Goal: Find contact information: Find contact information

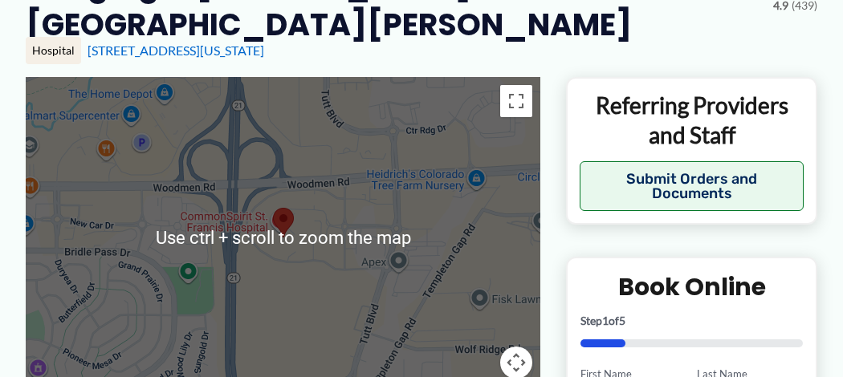
scroll to position [125, 0]
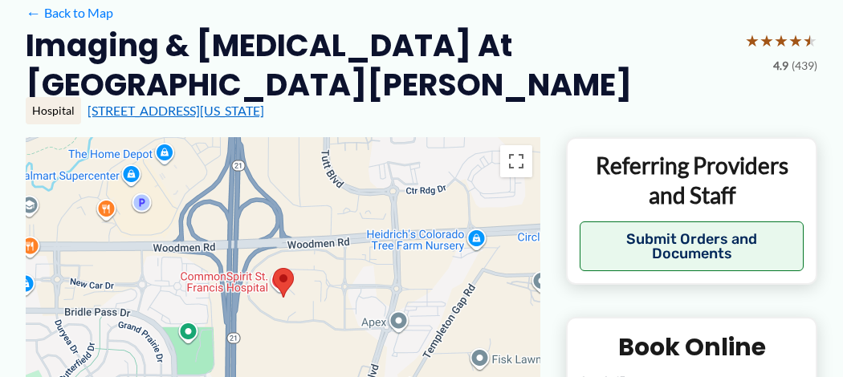
click at [223, 112] on link "[STREET_ADDRESS][US_STATE]" at bounding box center [176, 110] width 177 height 15
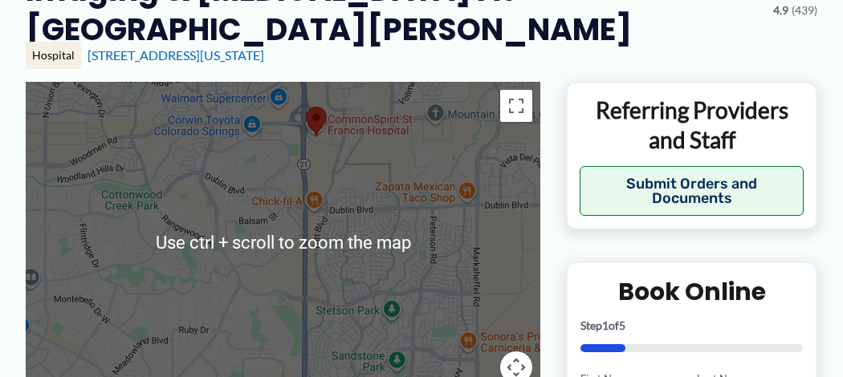
scroll to position [192, 0]
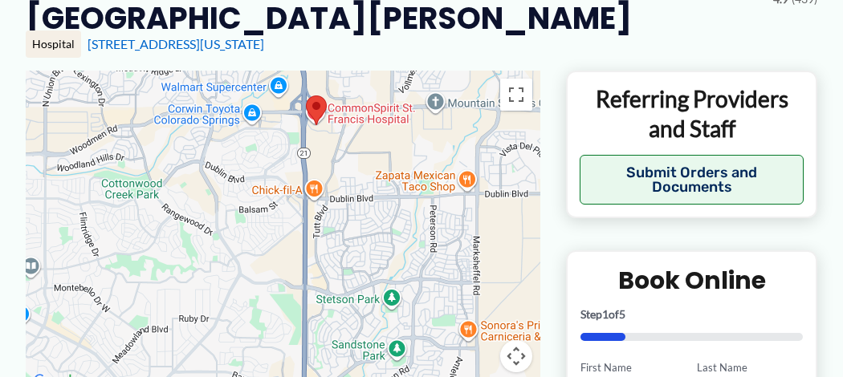
click at [220, 287] on div at bounding box center [283, 231] width 515 height 321
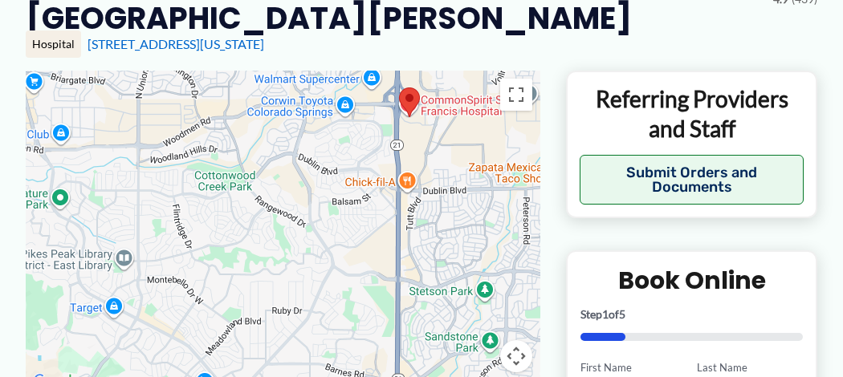
drag, startPoint x: 125, startPoint y: 250, endPoint x: 219, endPoint y: 241, distance: 94.4
click at [219, 241] on div at bounding box center [283, 231] width 515 height 321
click at [248, 312] on div at bounding box center [283, 231] width 515 height 321
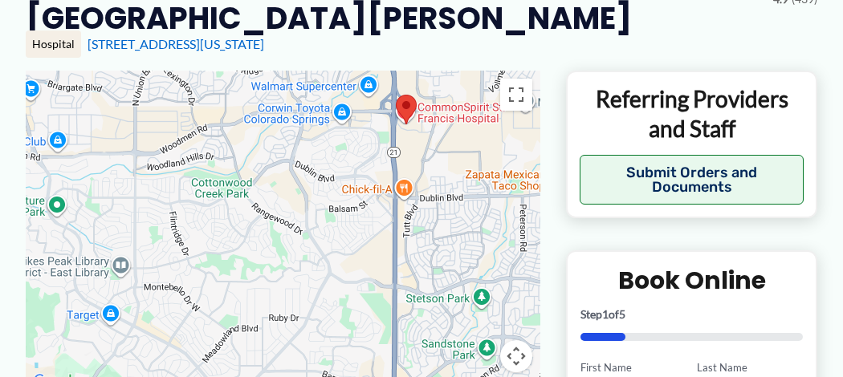
drag, startPoint x: 247, startPoint y: 312, endPoint x: 242, endPoint y: 320, distance: 9.8
click at [242, 320] on div at bounding box center [283, 231] width 515 height 321
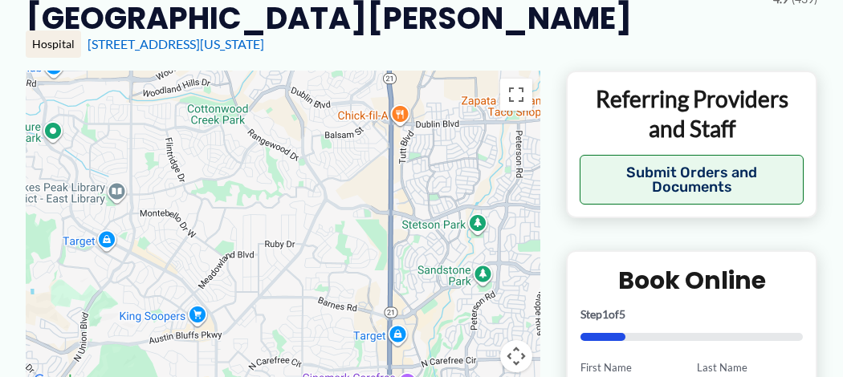
drag, startPoint x: 239, startPoint y: 322, endPoint x: 230, endPoint y: 257, distance: 65.5
click at [234, 253] on div at bounding box center [283, 231] width 515 height 321
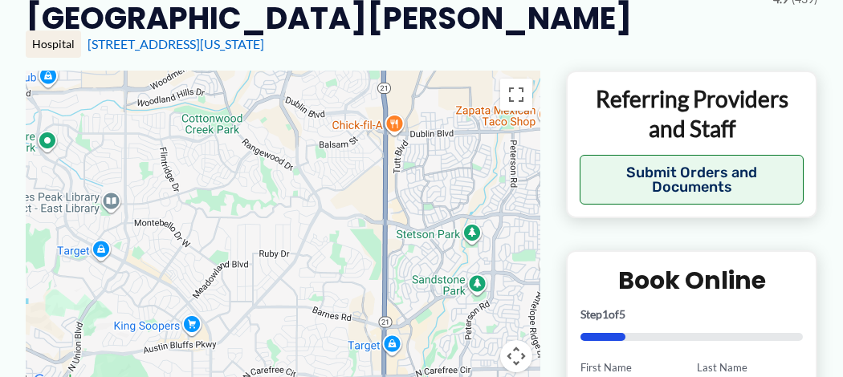
click at [238, 275] on div at bounding box center [283, 231] width 515 height 321
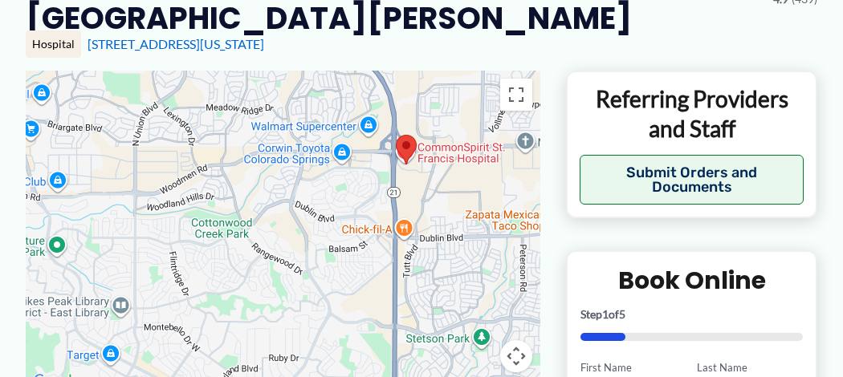
drag, startPoint x: 239, startPoint y: 278, endPoint x: 243, endPoint y: 336, distance: 58.0
click at [246, 369] on div at bounding box center [283, 231] width 515 height 321
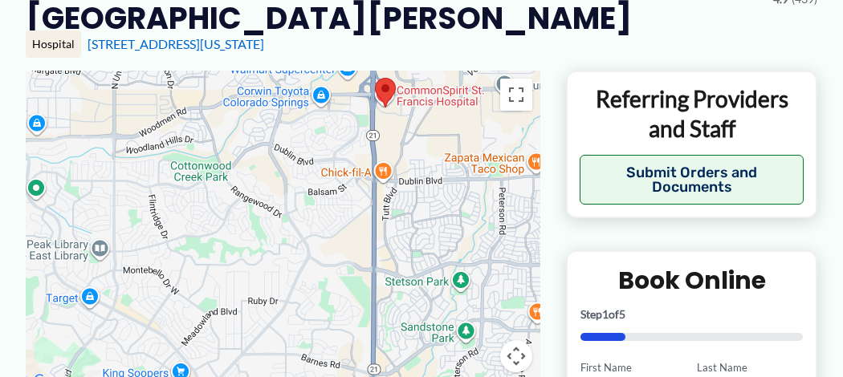
drag, startPoint x: 375, startPoint y: 275, endPoint x: 360, endPoint y: 234, distance: 43.7
click at [360, 236] on div at bounding box center [283, 231] width 515 height 321
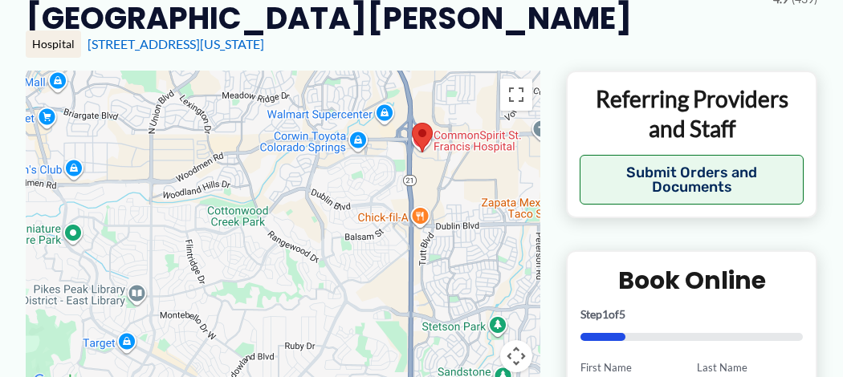
drag, startPoint x: 357, startPoint y: 273, endPoint x: 398, endPoint y: 318, distance: 60.8
click at [398, 322] on div at bounding box center [283, 231] width 515 height 321
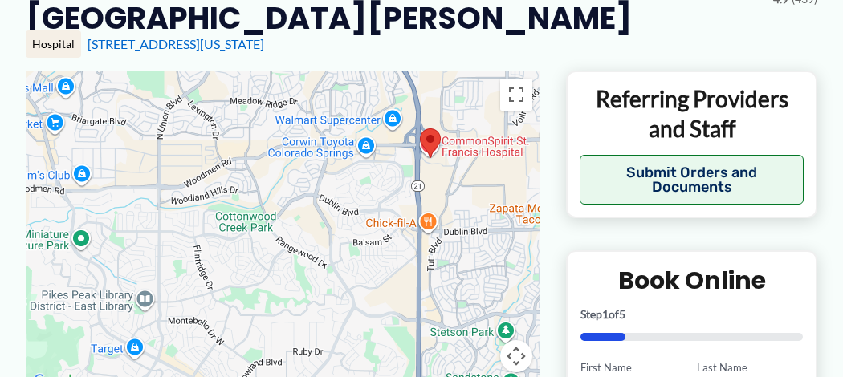
click at [420, 128] on area at bounding box center [420, 128] width 0 height 0
click at [432, 157] on div at bounding box center [283, 231] width 515 height 321
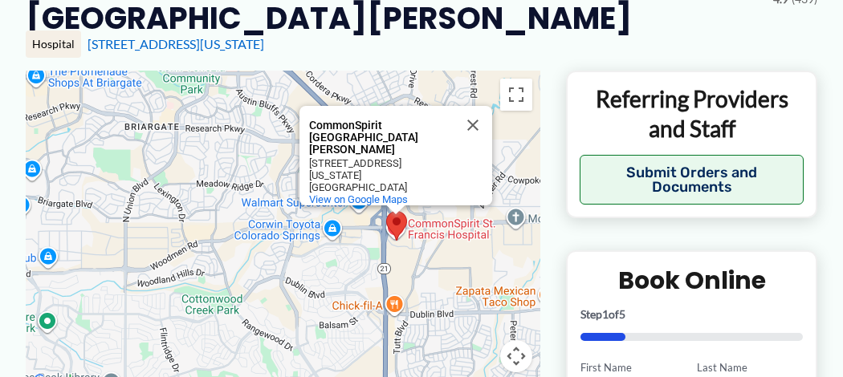
click at [386, 211] on area at bounding box center [386, 211] width 0 height 0
click at [387, 211] on area at bounding box center [387, 211] width 0 height 0
click at [399, 243] on div "CommonSpirit [GEOGRAPHIC_DATA][PERSON_NAME][PERSON_NAME] [STREET_ADDRESS][US_ST…" at bounding box center [283, 231] width 515 height 321
click at [399, 244] on div "CommonSpirit [GEOGRAPHIC_DATA][PERSON_NAME][PERSON_NAME] [STREET_ADDRESS][US_ST…" at bounding box center [283, 231] width 515 height 321
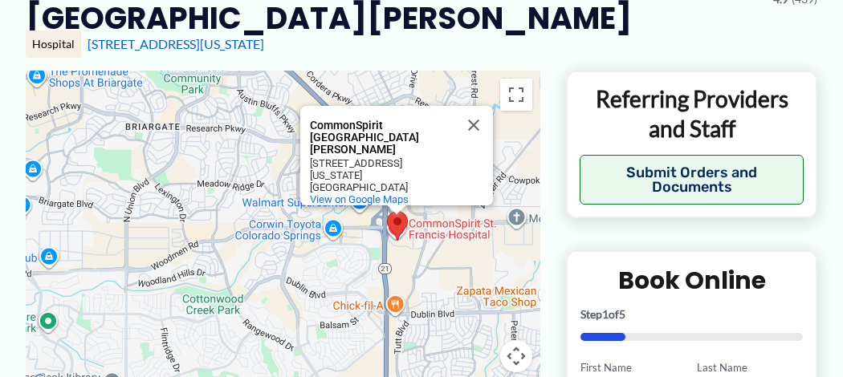
click at [399, 244] on div "CommonSpirit [GEOGRAPHIC_DATA][PERSON_NAME][PERSON_NAME] [STREET_ADDRESS][US_ST…" at bounding box center [283, 231] width 515 height 321
click at [365, 194] on span "View on Google Maps" at bounding box center [359, 200] width 99 height 12
